Goal: Communication & Community: Share content

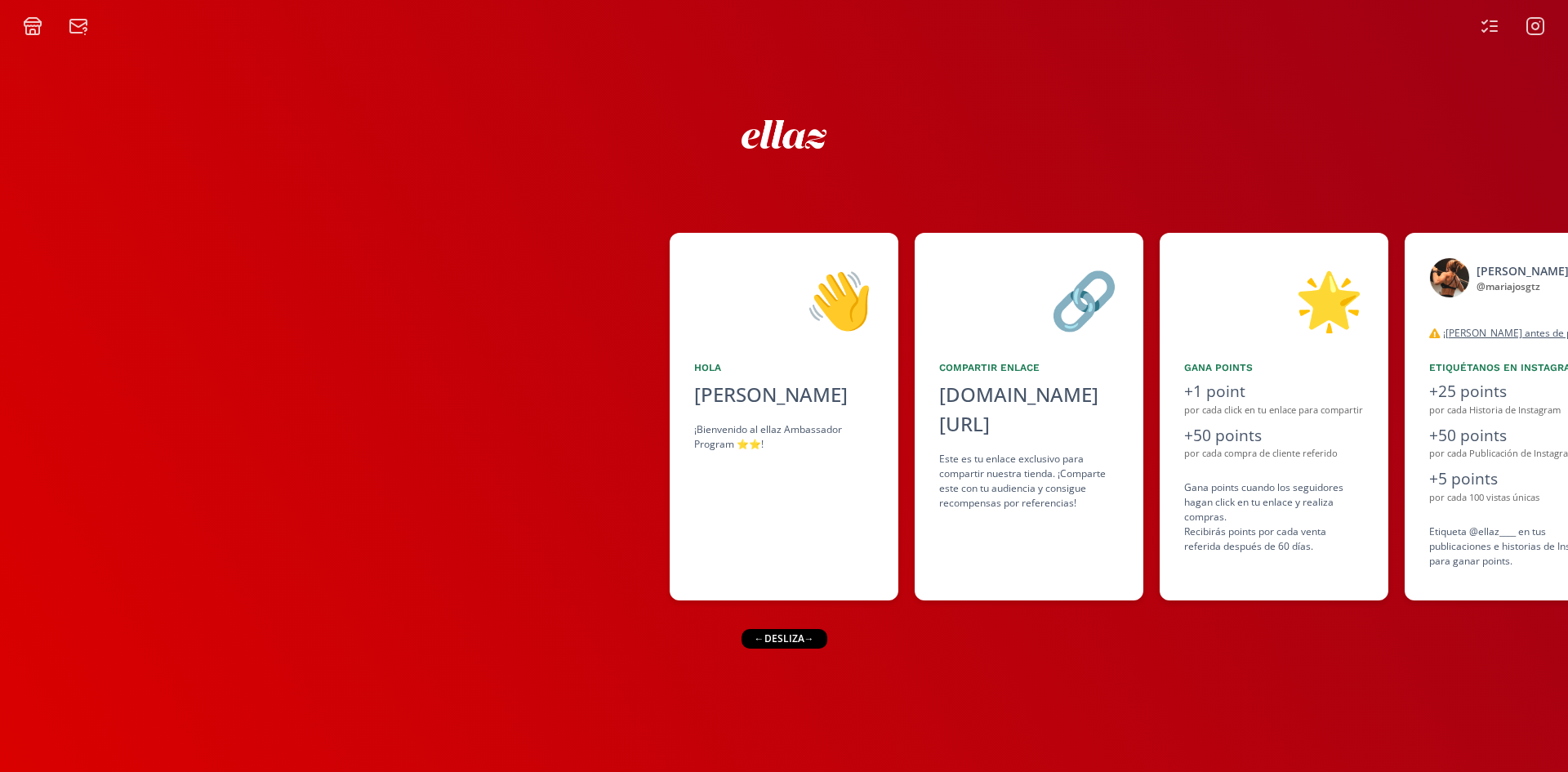
click at [793, 637] on div "← desliza →" at bounding box center [784, 638] width 86 height 20
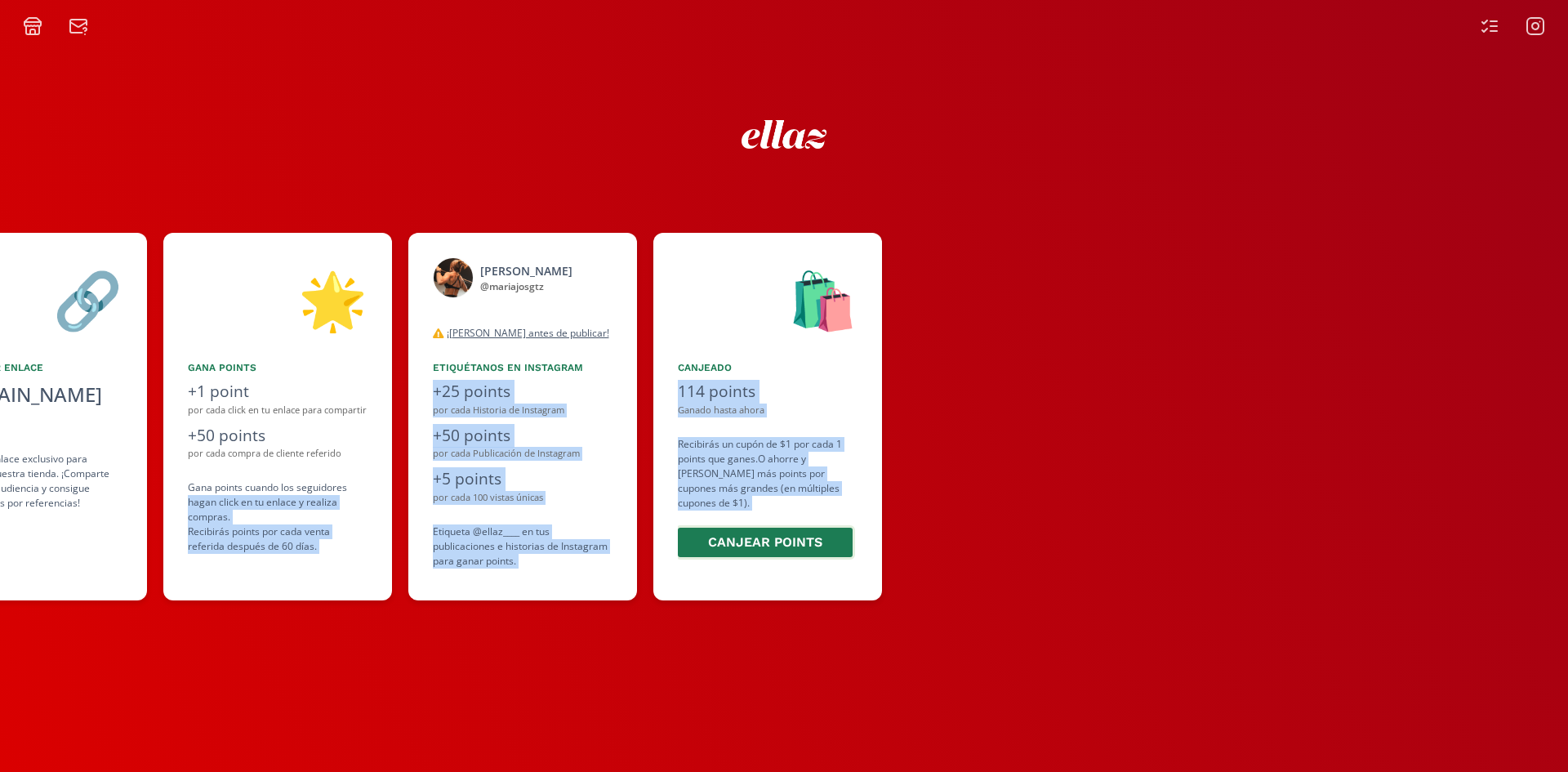
drag, startPoint x: 1371, startPoint y: 472, endPoint x: 762, endPoint y: 540, distance: 612.8
click at [762, 540] on div "👋 [PERSON_NAME] ¡Bienvenido al ellaz Ambassador Program ⭐️⭐️! 🔗 Compartir Enlac…" at bounding box center [784, 416] width 1568 height 384
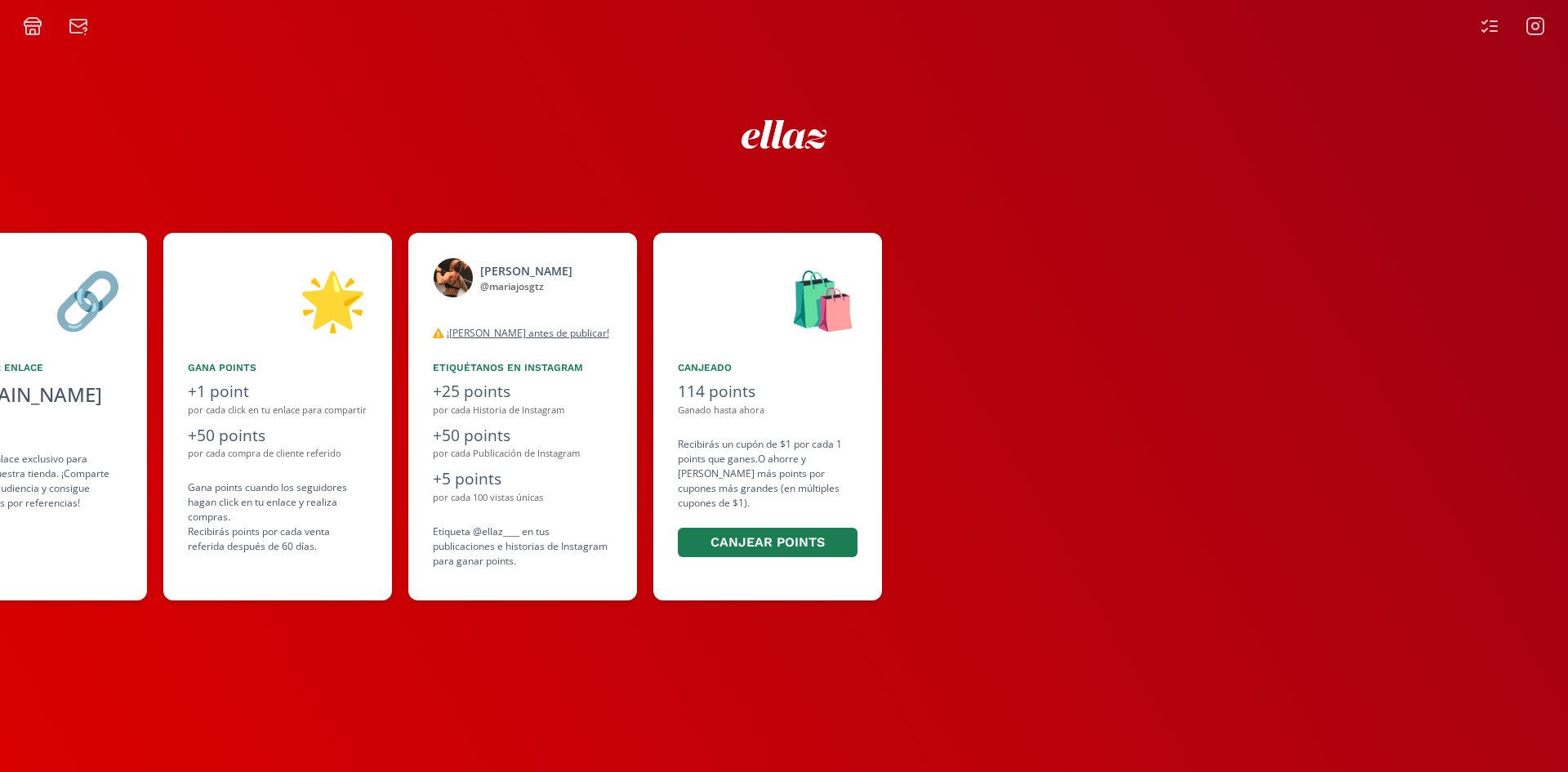
click at [1262, 386] on div at bounding box center [1233, 416] width 670 height 367
click at [1481, 26] on icon at bounding box center [1490, 26] width 20 height 20
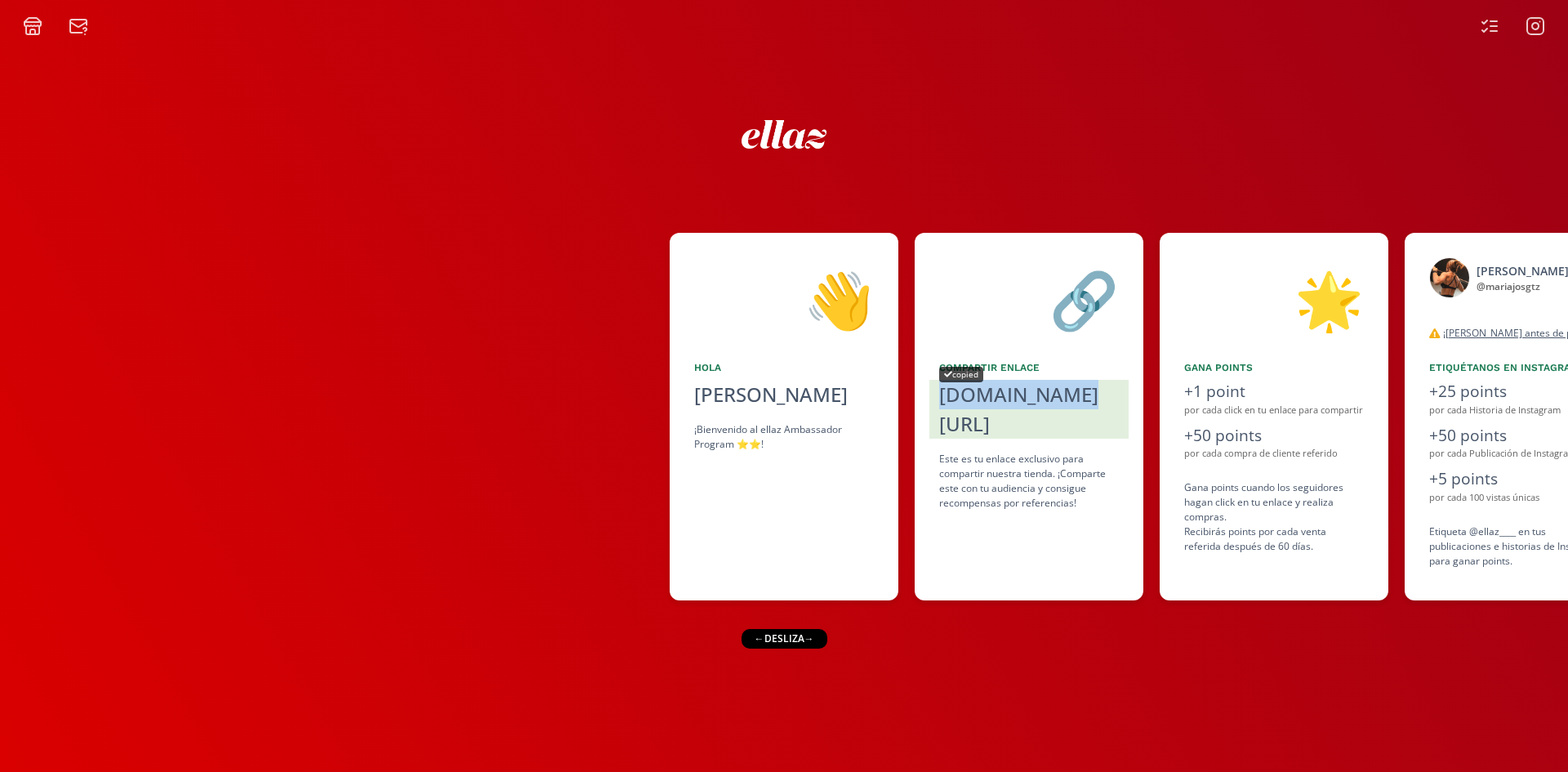
click at [979, 398] on div "[DOMAIN_NAME][URL]" at bounding box center [1029, 409] width 179 height 59
click at [972, 384] on div "[DOMAIN_NAME][URL]" at bounding box center [1029, 409] width 179 height 59
copy div "[DOMAIN_NAME][URL]"
drag, startPoint x: 979, startPoint y: 394, endPoint x: 735, endPoint y: 124, distance: 363.9
click at [735, 124] on div at bounding box center [784, 131] width 980 height 66
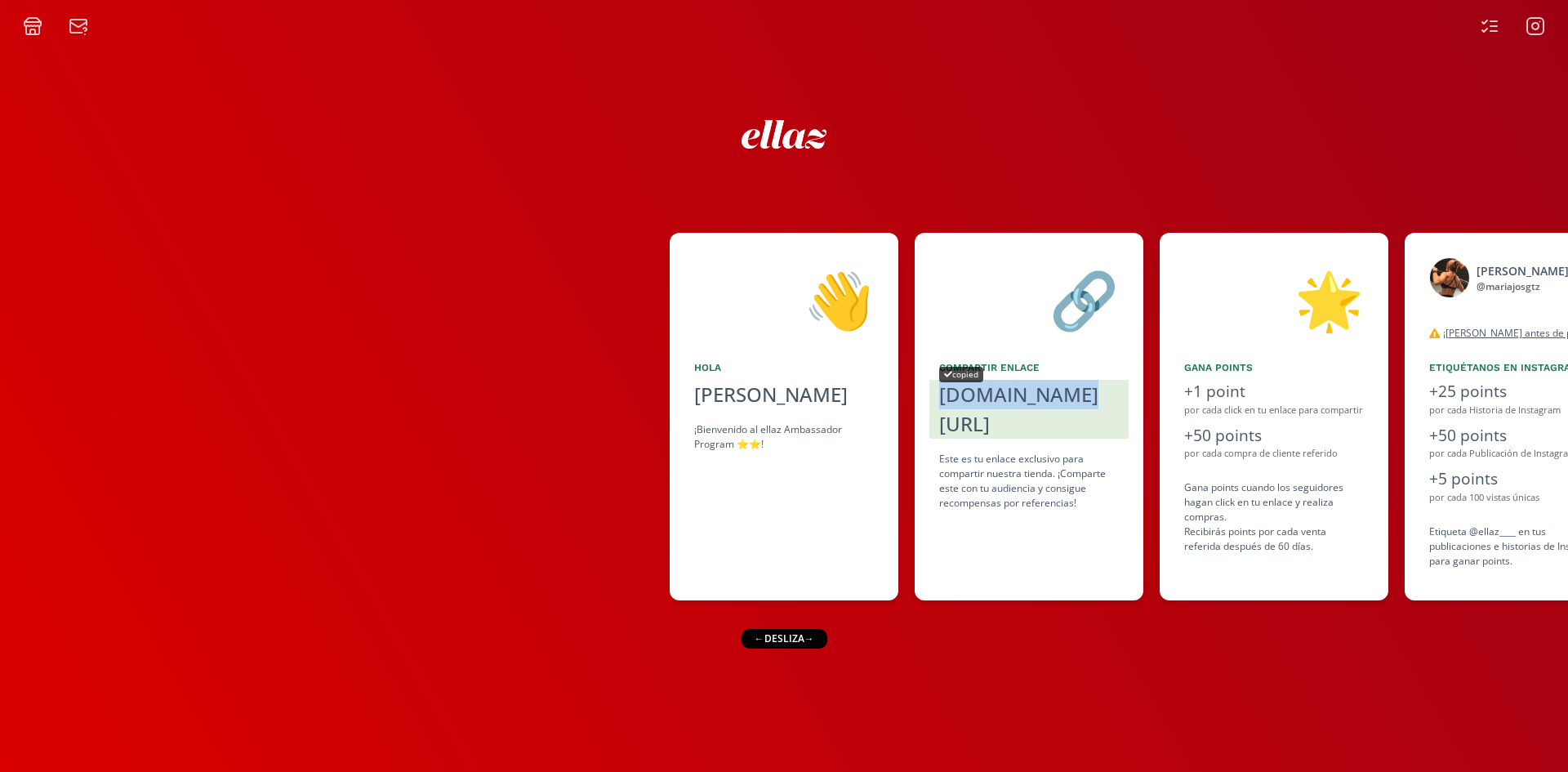
copy div "[DOMAIN_NAME][URL]"
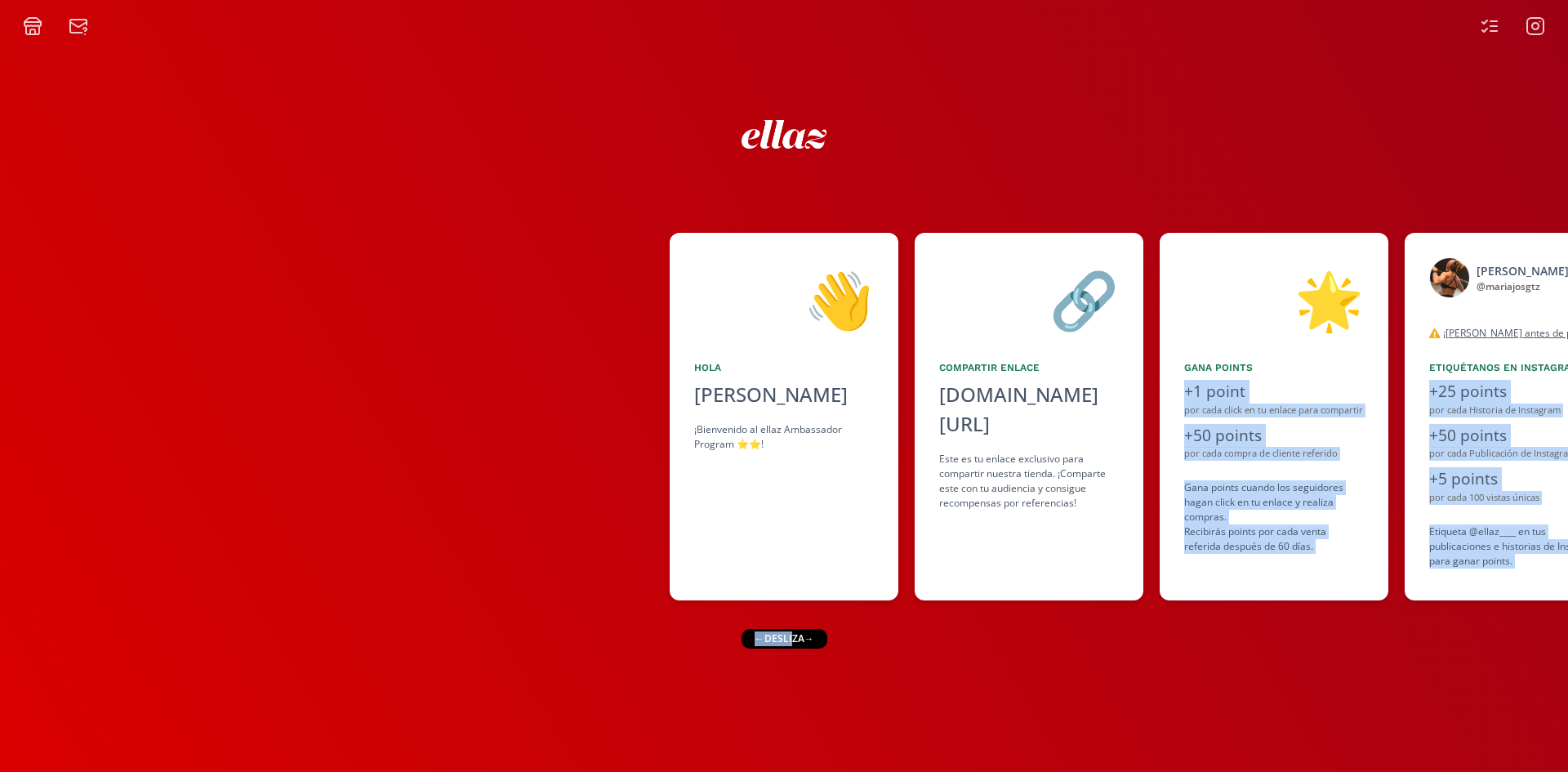
drag, startPoint x: 845, startPoint y: 633, endPoint x: 1098, endPoint y: 633, distance: 253.0
click at [1098, 633] on div "👋 [PERSON_NAME] ¡Bienvenido al ellaz Ambassador Program ⭐️⭐️! 🔗 Compartir Enlac…" at bounding box center [784, 403] width 1568 height 735
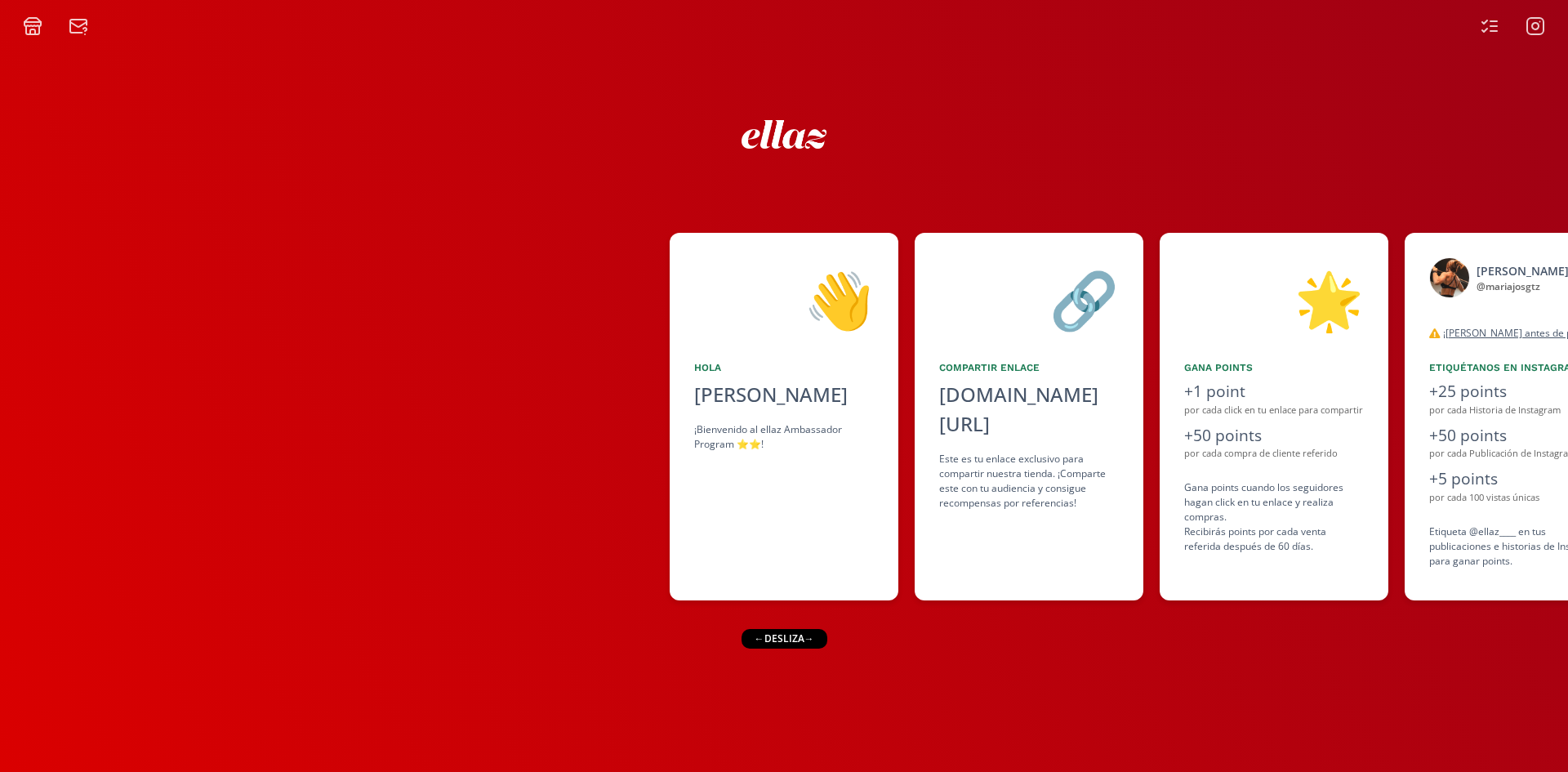
scroll to position [0, 997]
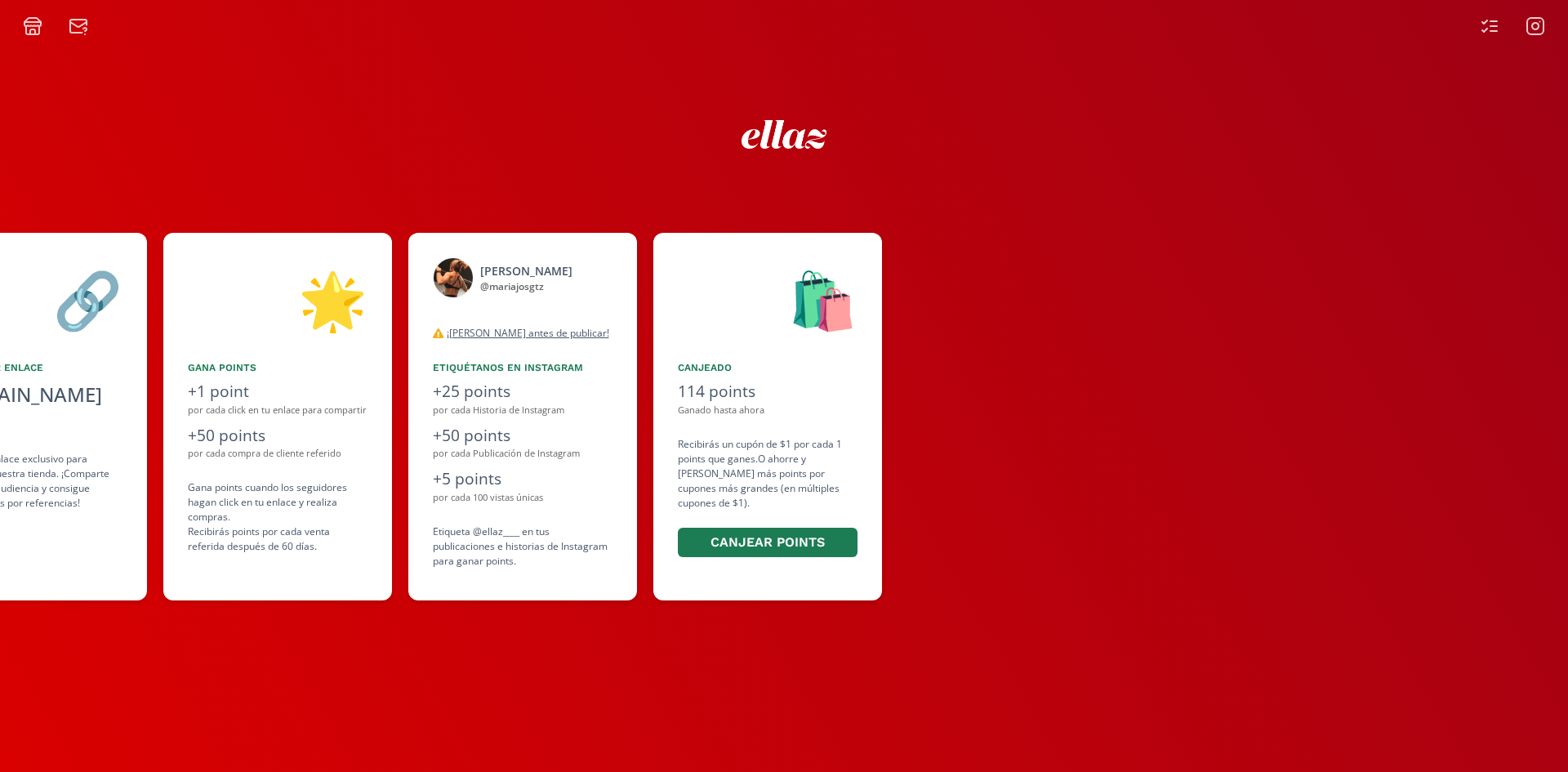
drag, startPoint x: 491, startPoint y: 493, endPoint x: 458, endPoint y: 489, distance: 33.2
click at [458, 489] on div "👋 [PERSON_NAME] ¡Bienvenido al ellaz Ambassador Program ⭐️⭐️! 🔗 Compartir Enlac…" at bounding box center [784, 416] width 1568 height 384
click at [458, 489] on div "+5 points" at bounding box center [522, 479] width 179 height 23
